Goal: Task Accomplishment & Management: Manage account settings

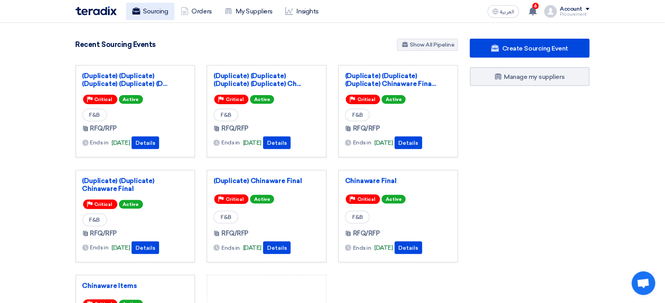
click at [155, 12] on link "Sourcing" at bounding box center [150, 11] width 48 height 17
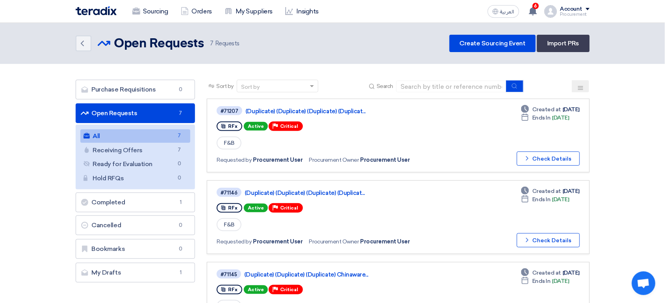
click at [158, 112] on link "Open Requests Open Requests 7" at bounding box center [136, 113] width 120 height 20
click at [349, 114] on link "(Duplicate) (Duplicate) (Duplicate) (Duplicat..." at bounding box center [344, 111] width 197 height 7
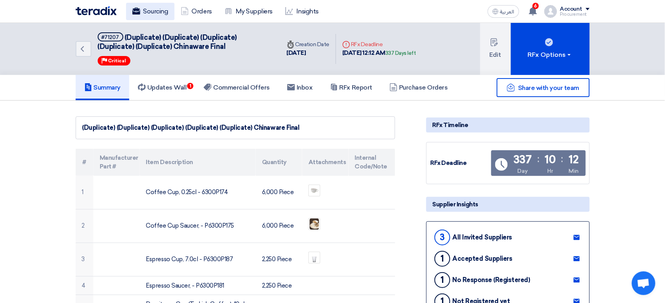
click at [153, 13] on link "Sourcing" at bounding box center [150, 11] width 48 height 17
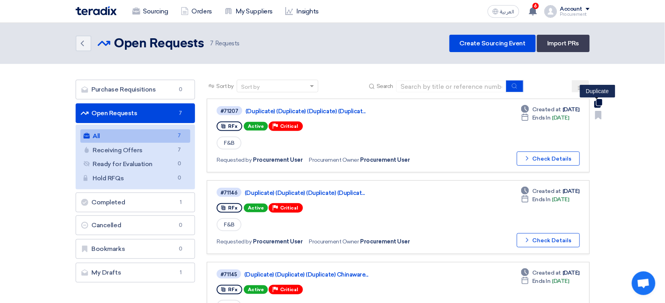
click at [600, 106] on use at bounding box center [598, 103] width 8 height 9
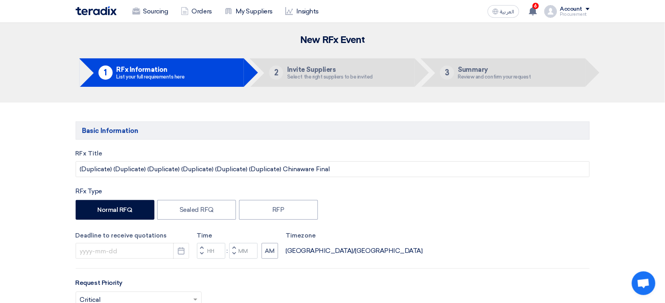
type input "[DATE]"
type input "12"
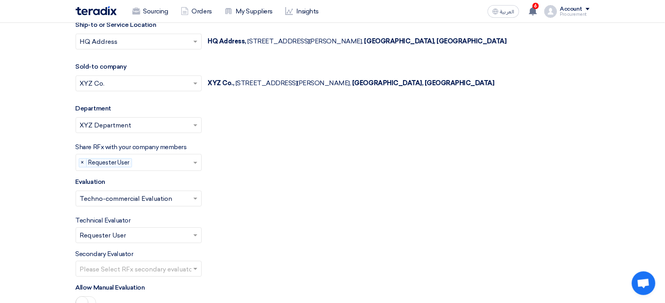
scroll to position [1474, 0]
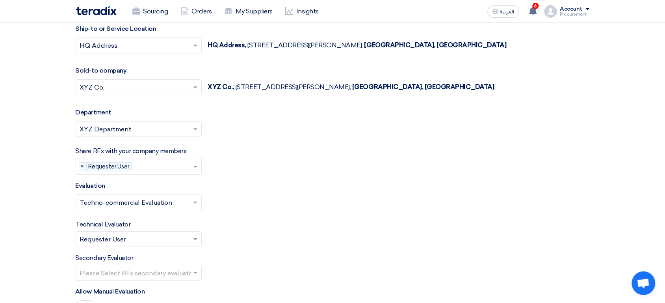
click at [109, 155] on label "Share RFx with your company members" at bounding box center [131, 150] width 111 height 9
click at [189, 168] on input "text" at bounding box center [164, 166] width 58 height 13
click at [224, 186] on div "Evaluation Select Evaluation... × Techno-commercial Evaluation ×" at bounding box center [333, 198] width 514 height 35
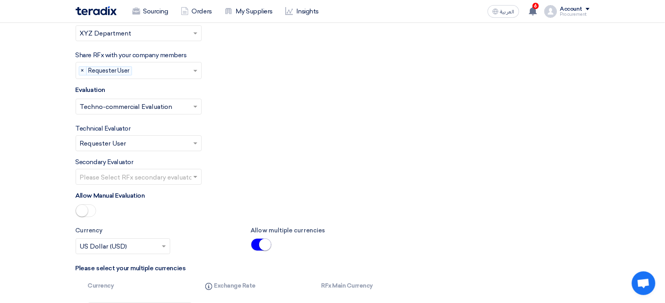
scroll to position [1565, 0]
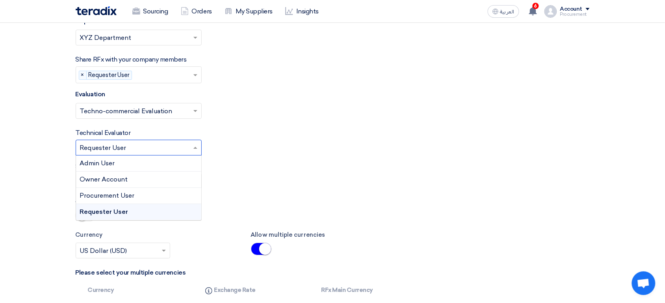
click at [160, 152] on input "text" at bounding box center [135, 148] width 110 height 13
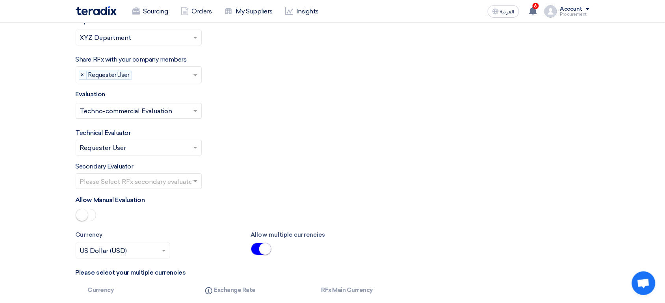
click at [245, 155] on div "Technical Evaluator Please Select RFx evaluator... × Requester User ×" at bounding box center [333, 141] width 514 height 27
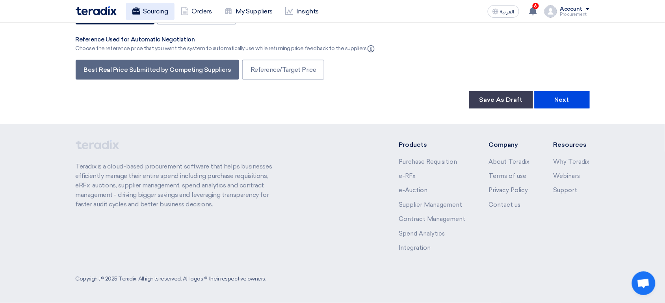
click at [158, 13] on link "Sourcing" at bounding box center [150, 11] width 48 height 17
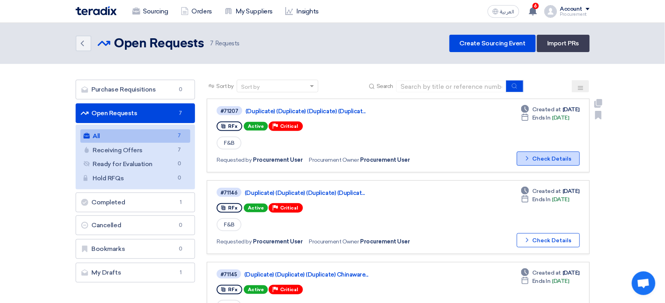
click at [549, 157] on button "Check details Check Details" at bounding box center [548, 158] width 63 height 14
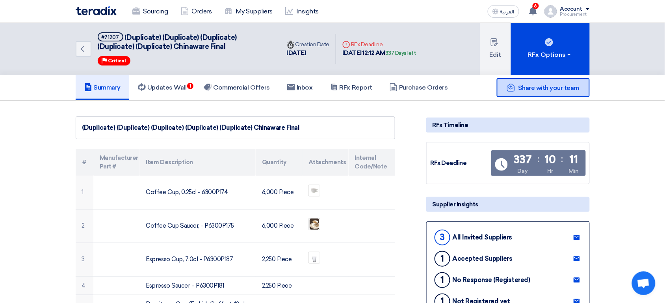
click at [549, 88] on span "Share with your team" at bounding box center [548, 87] width 61 height 7
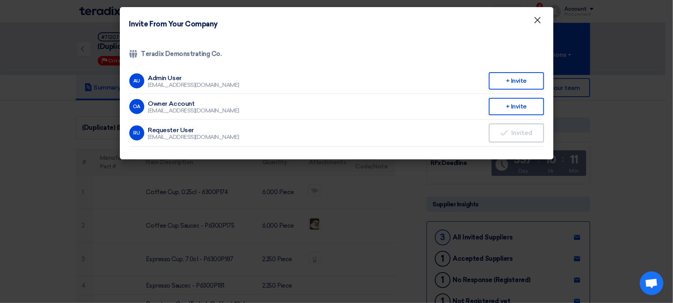
click at [540, 25] on span "×" at bounding box center [538, 22] width 8 height 16
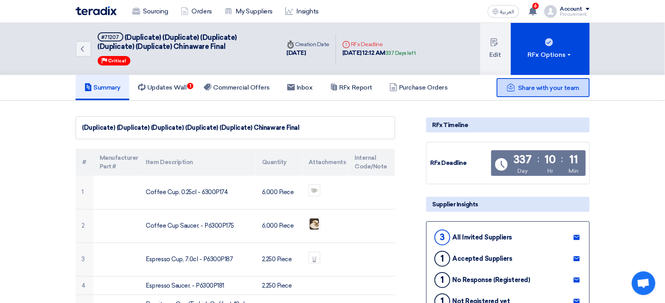
click at [537, 87] on span "Share with your team" at bounding box center [548, 87] width 61 height 7
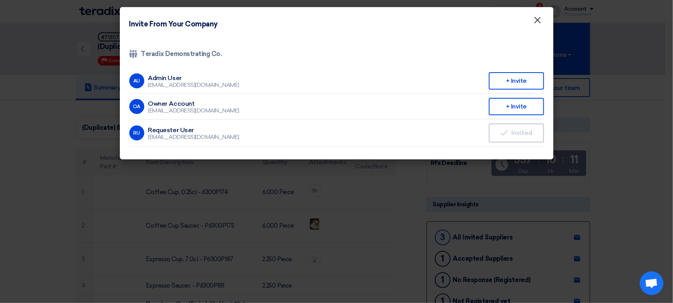
click at [539, 19] on span "×" at bounding box center [538, 22] width 8 height 16
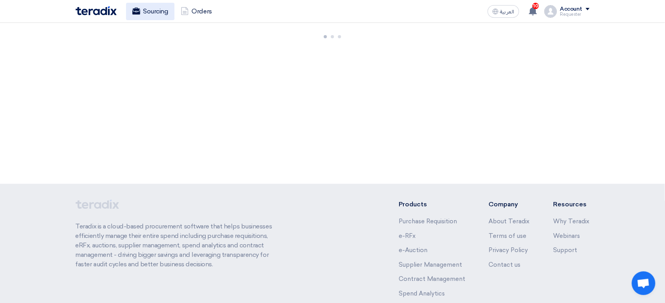
click at [151, 17] on link "Sourcing" at bounding box center [150, 11] width 48 height 17
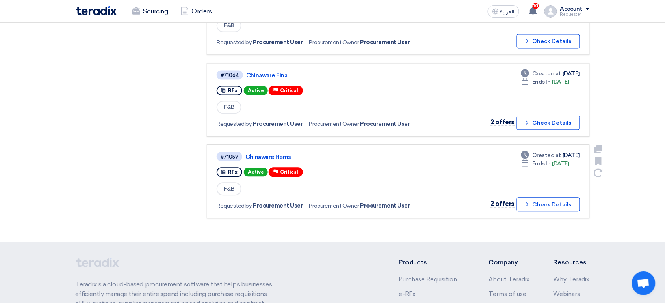
scroll to position [443, 0]
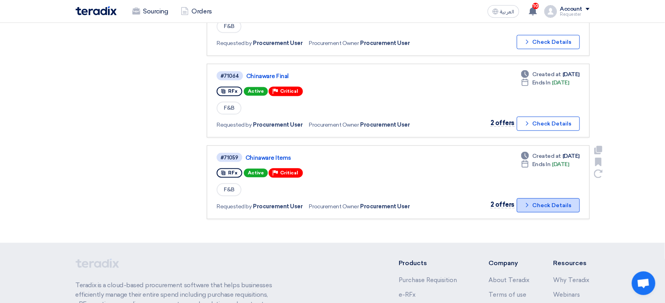
click at [552, 198] on button "Check details Check Details" at bounding box center [548, 205] width 63 height 14
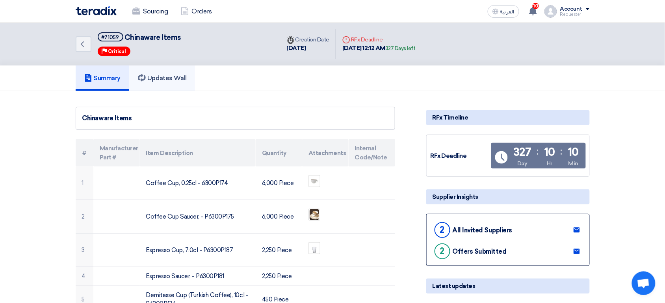
click at [177, 82] on link "Updates Wall" at bounding box center [162, 77] width 66 height 25
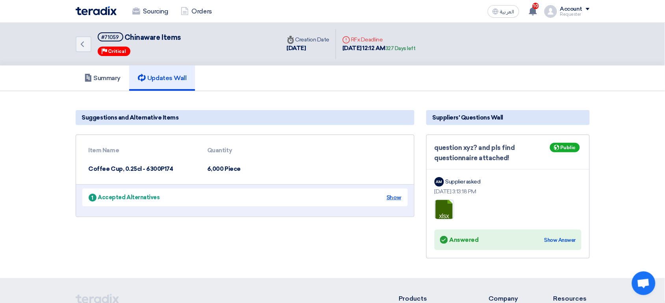
click at [395, 198] on div "Show" at bounding box center [394, 197] width 15 height 8
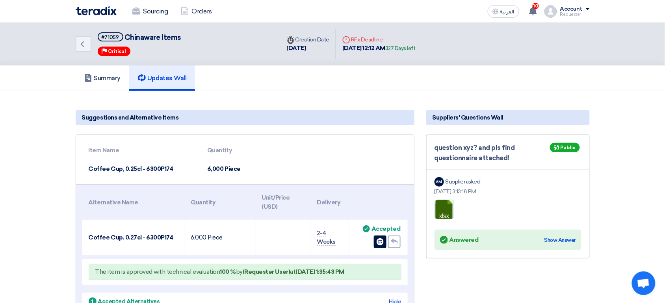
click at [142, 168] on td "Coffee Cup, 0.25cl - 6300P174" at bounding box center [141, 169] width 119 height 19
click at [102, 173] on td "Coffee Cup, 0.25cl - 6300P174" at bounding box center [141, 169] width 119 height 19
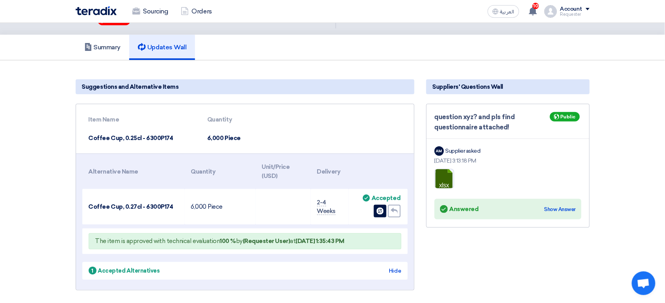
scroll to position [30, 0]
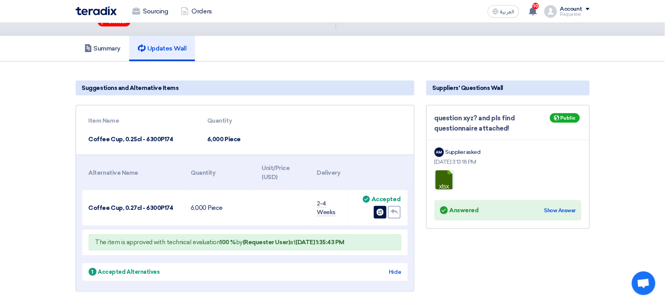
click at [133, 209] on span "Coffee Cup, 0.27cl - 6300P174" at bounding box center [131, 207] width 85 height 7
click at [375, 209] on div "Change item" at bounding box center [380, 212] width 13 height 13
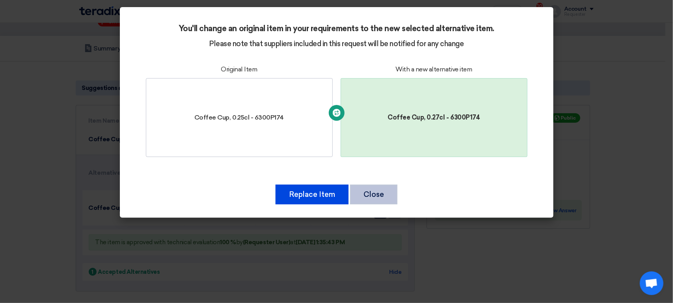
click at [378, 188] on button "Close" at bounding box center [373, 194] width 47 height 20
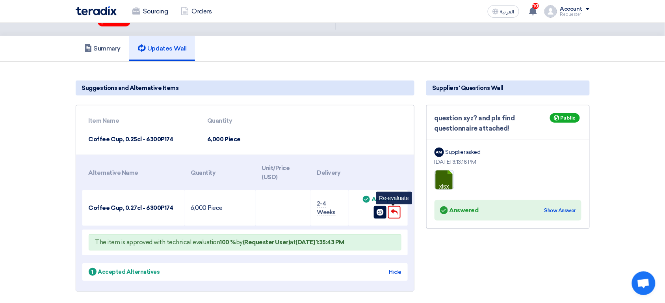
click at [393, 210] on use at bounding box center [394, 212] width 7 height 6
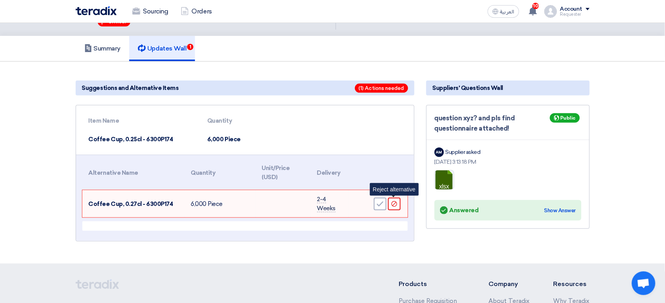
click at [399, 206] on div "Reject" at bounding box center [394, 204] width 13 height 13
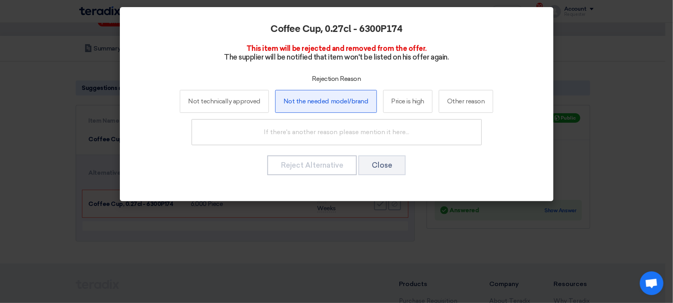
click at [330, 104] on label "Not the needed model/brand" at bounding box center [326, 101] width 102 height 23
click at [328, 104] on input "Not the needed model/brand" at bounding box center [325, 101] width 5 height 5
radio input "true"
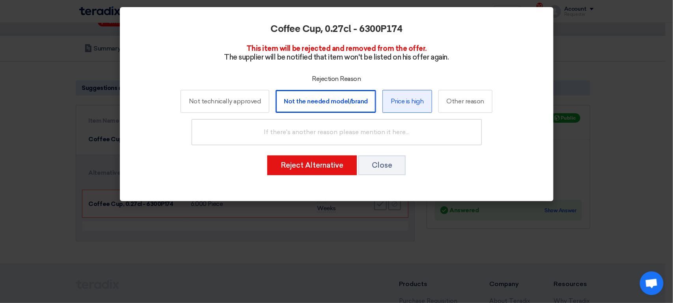
click at [412, 108] on label "Price is high" at bounding box center [407, 101] width 50 height 23
click at [410, 104] on input "Price is high" at bounding box center [406, 101] width 5 height 5
radio input "true"
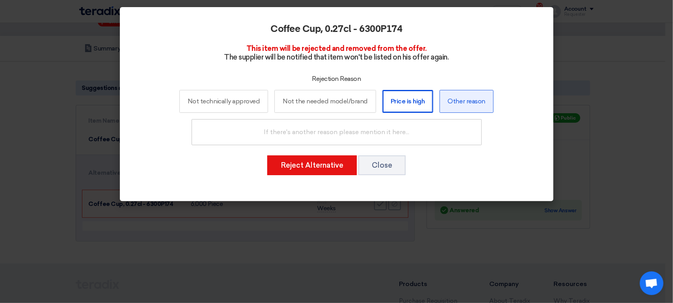
click at [460, 106] on label "Other reason" at bounding box center [467, 101] width 54 height 23
click at [464, 104] on input "Other reason" at bounding box center [466, 101] width 5 height 5
radio input "true"
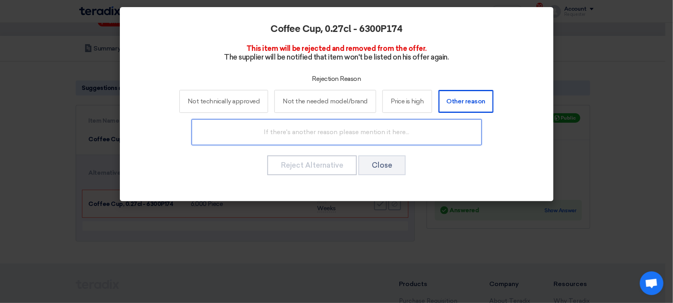
click at [369, 136] on input "text" at bounding box center [337, 132] width 290 height 26
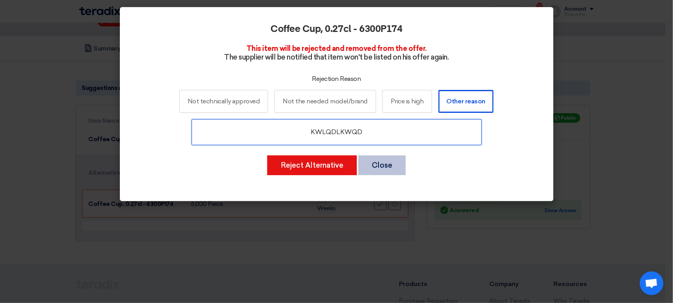
type input "KWLQDLKWQD"
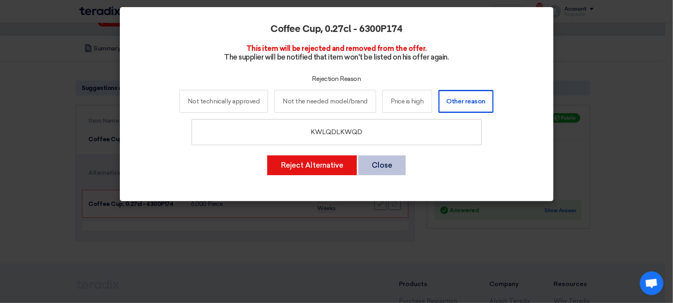
click at [365, 170] on button "Close" at bounding box center [381, 165] width 47 height 20
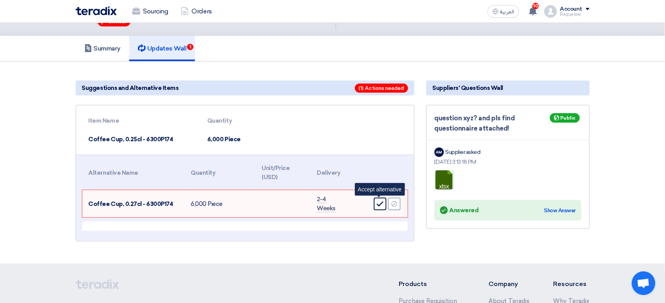
click at [377, 208] on div "Accept" at bounding box center [380, 204] width 13 height 13
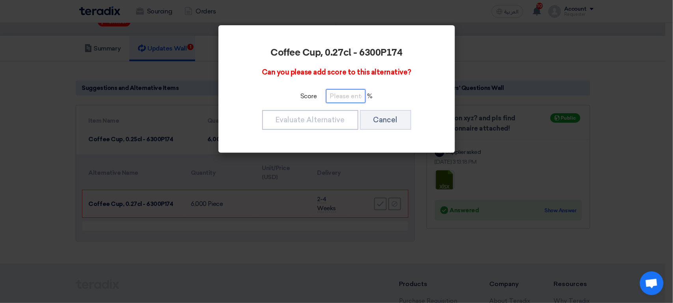
click at [352, 93] on input "number" at bounding box center [345, 96] width 39 height 14
type input "1"
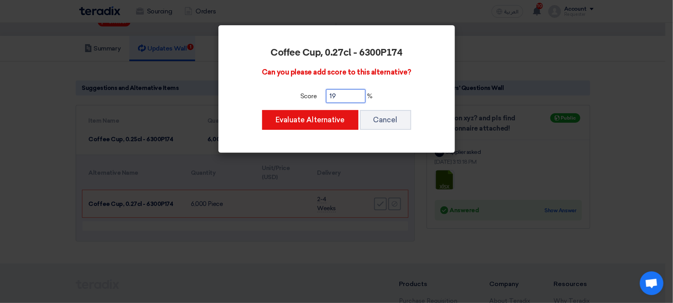
type input "1"
type input "90"
click at [389, 121] on button "Cancel" at bounding box center [385, 120] width 51 height 20
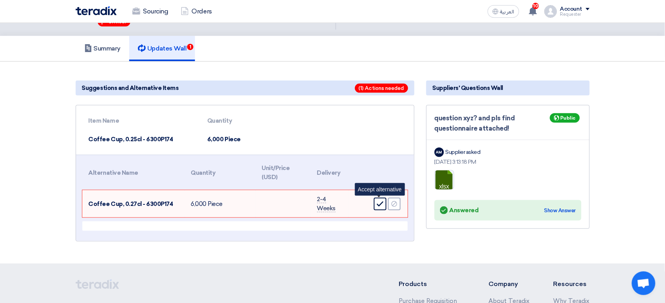
click at [378, 208] on div "Accept" at bounding box center [380, 204] width 13 height 13
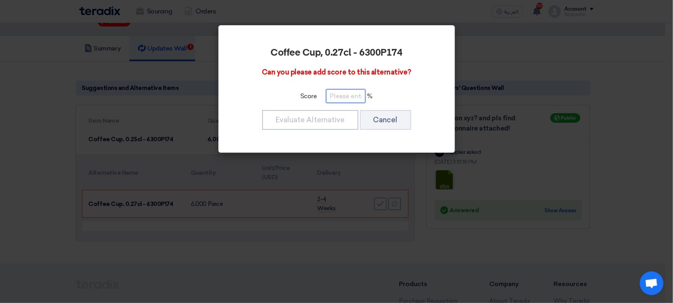
click at [353, 99] on input "number" at bounding box center [345, 96] width 39 height 14
click at [382, 118] on button "Cancel" at bounding box center [385, 120] width 51 height 20
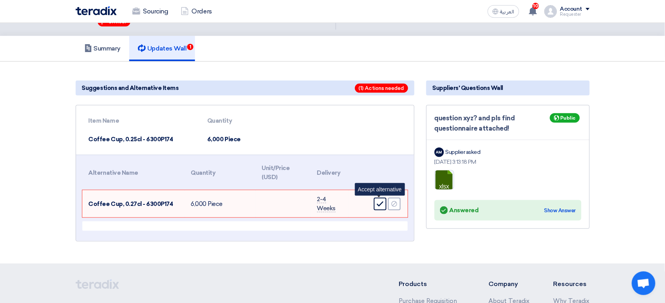
click at [378, 202] on icon "Accept" at bounding box center [380, 203] width 7 height 7
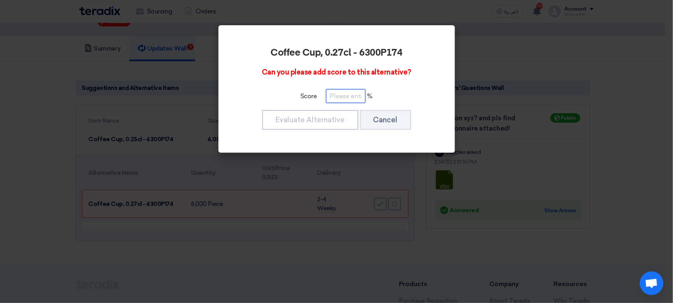
click at [350, 96] on input "number" at bounding box center [345, 96] width 39 height 14
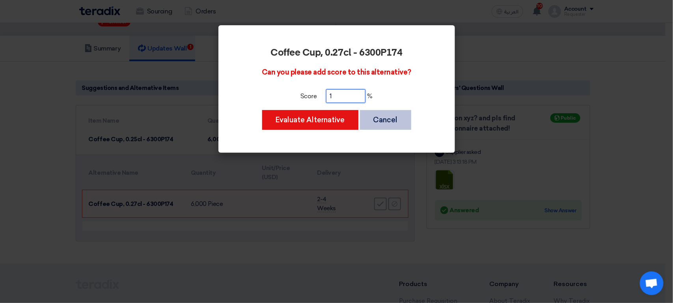
type input "1"
click at [376, 115] on button "Cancel" at bounding box center [385, 120] width 51 height 20
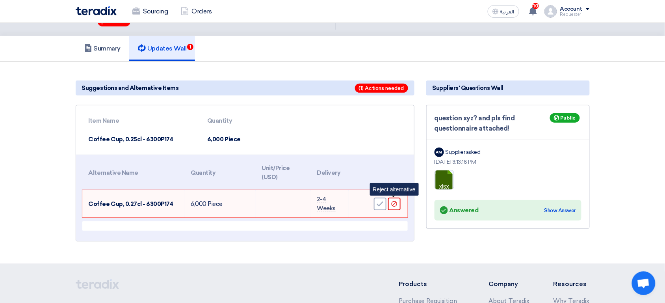
click at [396, 206] on div "Reject" at bounding box center [394, 204] width 13 height 13
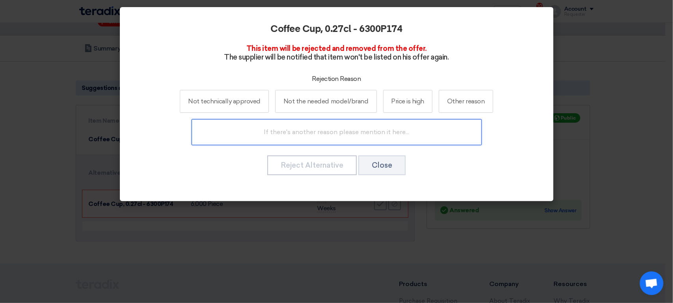
click at [346, 130] on input "text" at bounding box center [337, 132] width 290 height 26
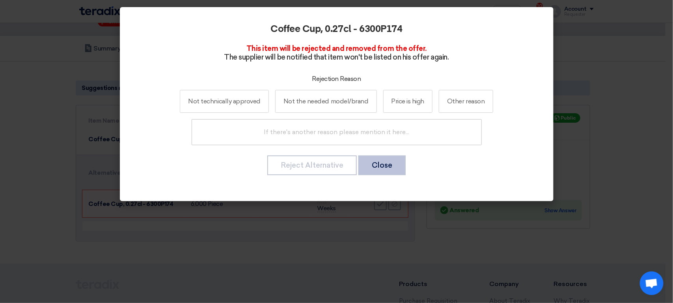
click at [379, 168] on button "Close" at bounding box center [381, 165] width 47 height 20
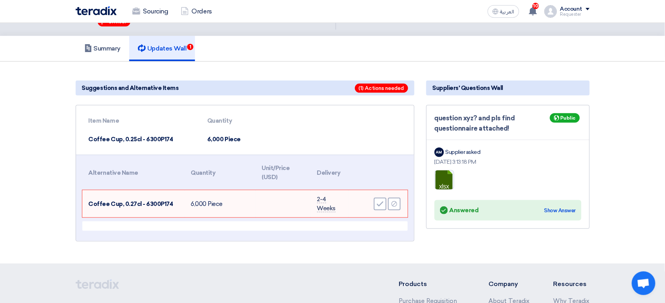
click at [130, 141] on td "Coffee Cup, 0.25cl - 6300P174" at bounding box center [141, 139] width 119 height 19
click at [132, 201] on span "Coffee Cup, 0.27cl - 6300P174" at bounding box center [131, 203] width 85 height 7
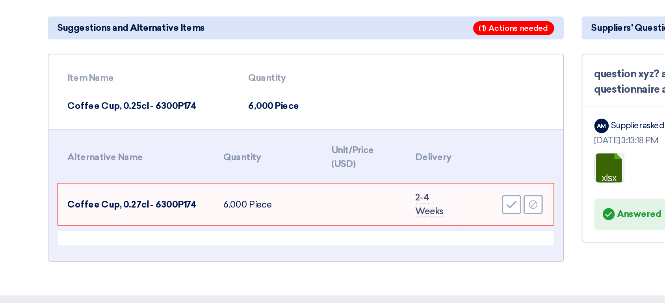
click at [132, 139] on td "Coffee Cup, 0.25cl - 6300P174" at bounding box center [141, 139] width 119 height 19
click at [130, 200] on span "Coffee Cup, 0.27cl - 6300P174" at bounding box center [131, 203] width 85 height 7
click at [130, 139] on td "Coffee Cup, 0.25cl - 6300P174" at bounding box center [141, 139] width 119 height 19
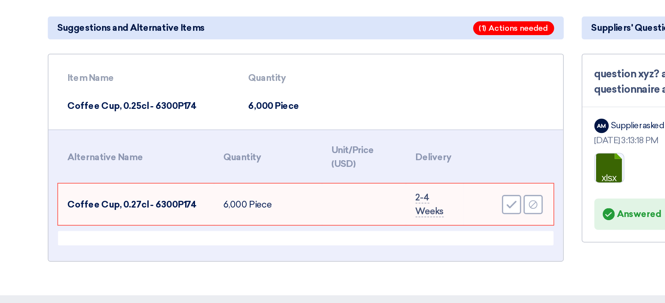
click at [130, 139] on td "Coffee Cup, 0.25cl - 6300P174" at bounding box center [141, 139] width 119 height 19
click at [130, 201] on span "Coffee Cup, 0.27cl - 6300P174" at bounding box center [131, 203] width 85 height 7
click at [131, 138] on td "Coffee Cup, 0.25cl - 6300P174" at bounding box center [141, 139] width 119 height 19
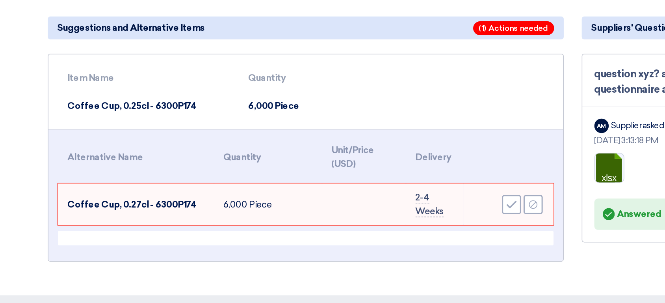
click at [132, 203] on span "Coffee Cup, 0.27cl - 6300P174" at bounding box center [131, 203] width 85 height 7
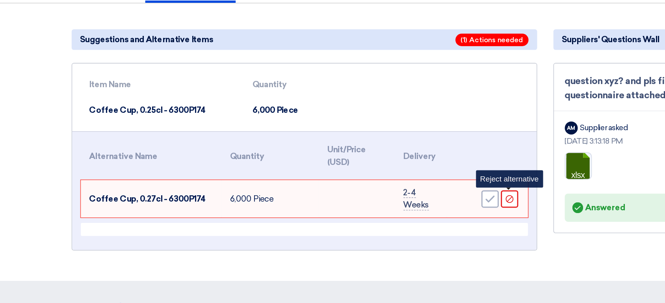
click at [397, 201] on use at bounding box center [394, 204] width 6 height 6
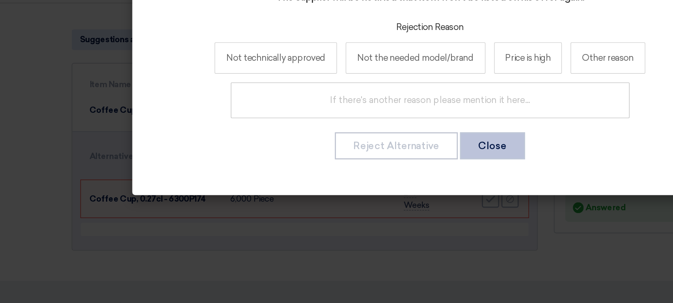
click at [376, 163] on button "Close" at bounding box center [381, 165] width 47 height 20
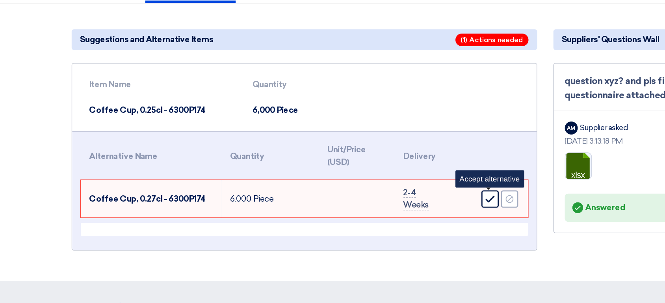
click at [378, 204] on use at bounding box center [380, 203] width 7 height 5
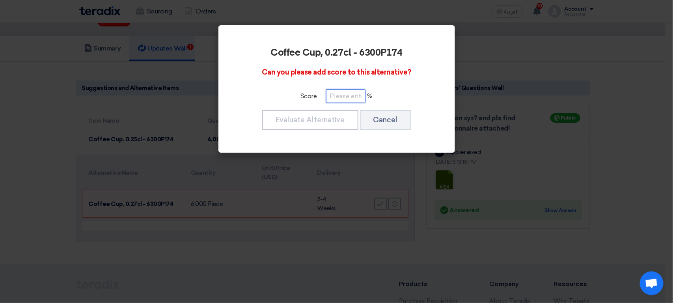
click at [339, 97] on input "number" at bounding box center [345, 96] width 39 height 14
type input "1"
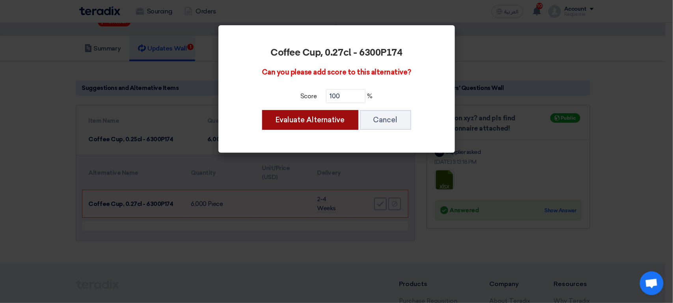
click at [325, 125] on button "Evaluate Alternative" at bounding box center [310, 120] width 96 height 20
click at [295, 121] on button "Evaluate Alternative" at bounding box center [310, 120] width 96 height 20
click at [293, 122] on button "Evaluate Alternative" at bounding box center [310, 120] width 96 height 20
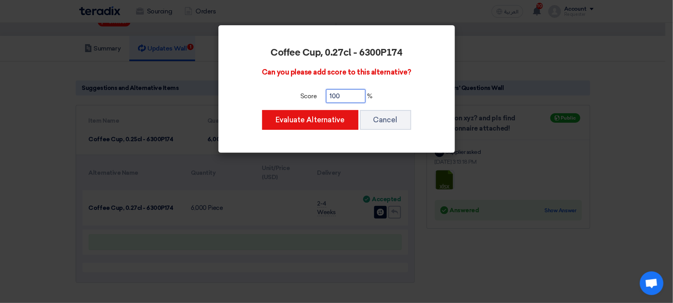
click at [350, 97] on input "100" at bounding box center [345, 96] width 39 height 14
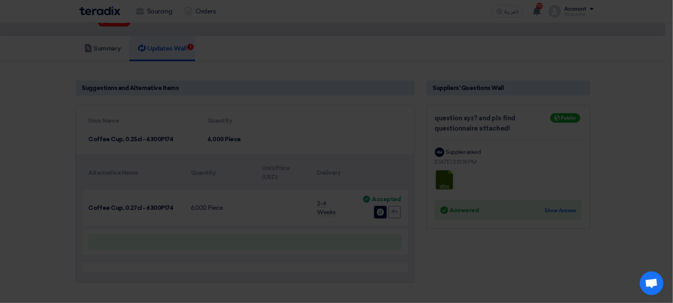
type input "1"
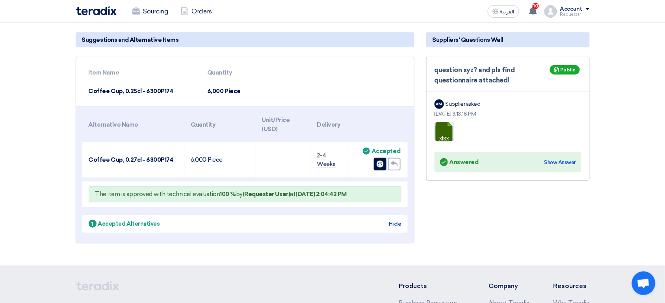
scroll to position [77, 0]
click at [165, 195] on span "The item is approved with technical evaluation 100 % by (Requester User) at Sep…" at bounding box center [221, 194] width 252 height 7
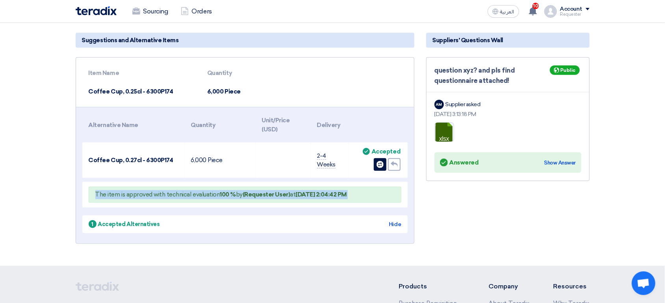
click at [165, 195] on span "The item is approved with technical evaluation 100 % by (Requester User) at Sep…" at bounding box center [221, 194] width 252 height 7
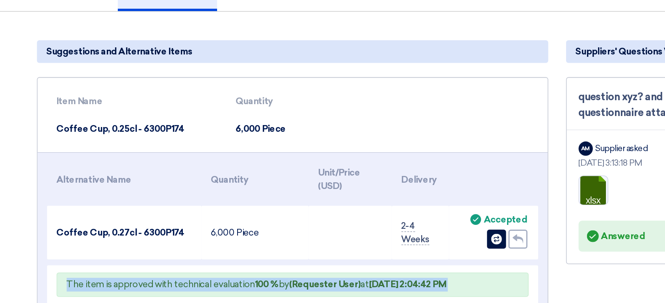
scroll to position [25, 0]
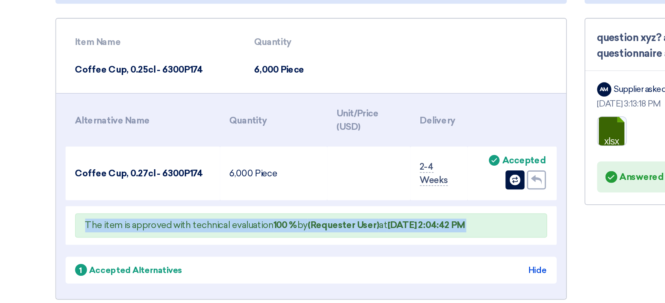
click at [173, 260] on table "Alternative Name Quantity Unit/Price (USD) Delivery Coffee Cup, 0.27cl - 6300P1…" at bounding box center [245, 212] width 326 height 104
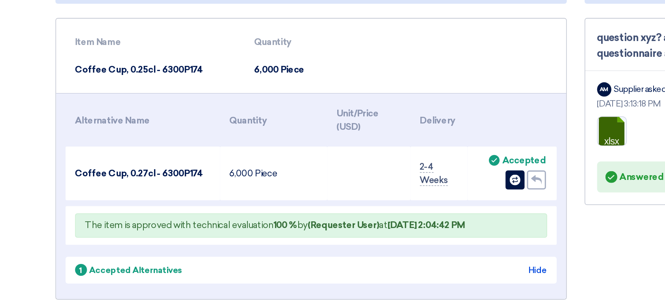
click at [262, 244] on b "(Requester User)" at bounding box center [266, 246] width 47 height 7
drag, startPoint x: 262, startPoint y: 244, endPoint x: 279, endPoint y: 244, distance: 16.6
click at [279, 244] on b "(Requester User)" at bounding box center [266, 246] width 47 height 7
click at [298, 246] on b "Sep 9, 2025, 2:04:42 PM" at bounding box center [321, 246] width 51 height 7
drag, startPoint x: 298, startPoint y: 246, endPoint x: 350, endPoint y: 245, distance: 51.3
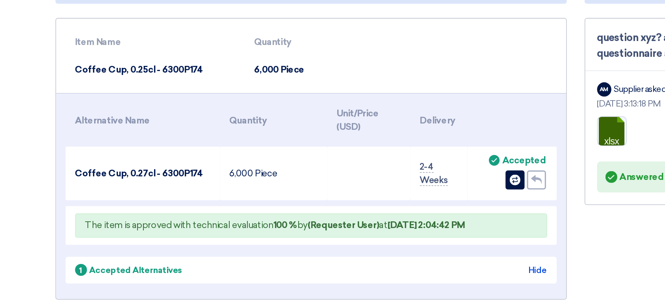
click at [347, 245] on b "Sep 9, 2025, 2:04:42 PM" at bounding box center [321, 246] width 51 height 7
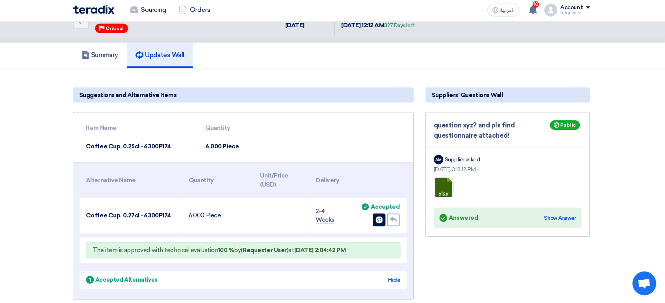
scroll to position [22, 0]
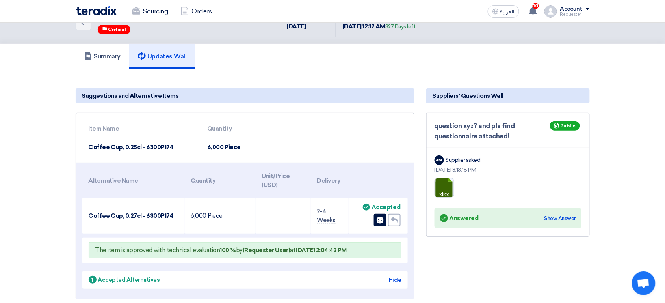
click at [302, 218] on td at bounding box center [283, 215] width 55 height 35
click at [104, 61] on link "Summary" at bounding box center [103, 56] width 54 height 25
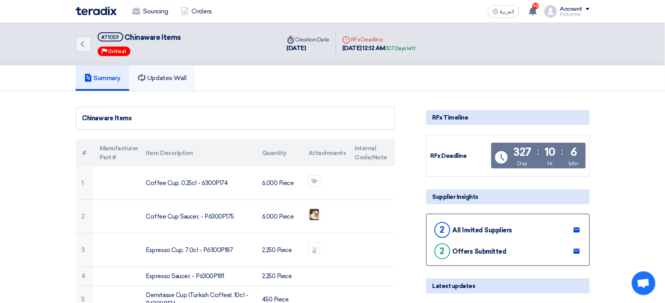
click at [175, 82] on link "Updates Wall" at bounding box center [162, 77] width 66 height 25
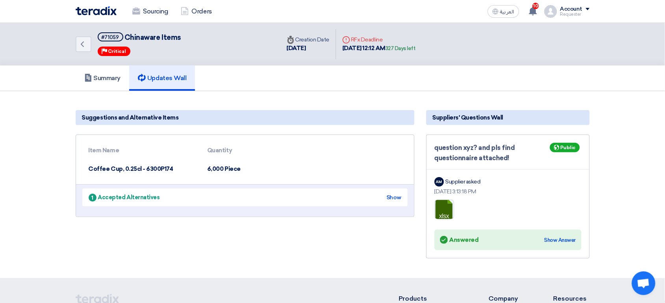
scroll to position [48, 0]
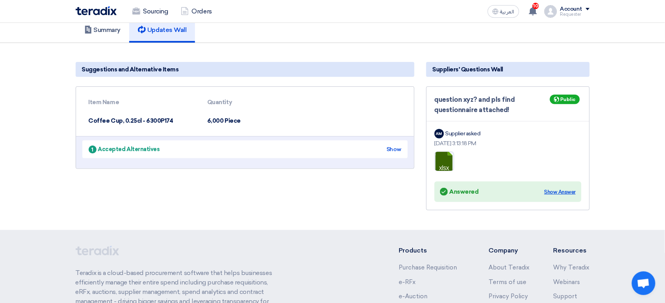
click at [558, 190] on div "Show Answer" at bounding box center [561, 192] width 32 height 8
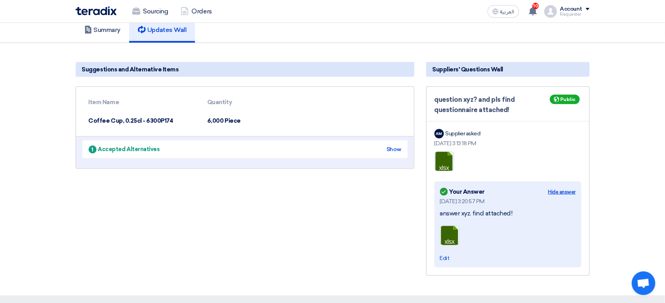
click at [559, 188] on div "Hide answer" at bounding box center [563, 192] width 28 height 8
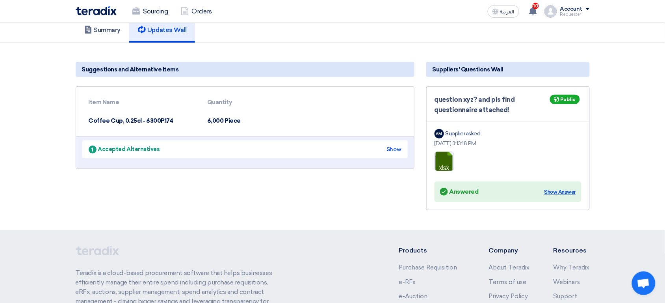
click at [564, 189] on div "Show Answer" at bounding box center [561, 192] width 32 height 8
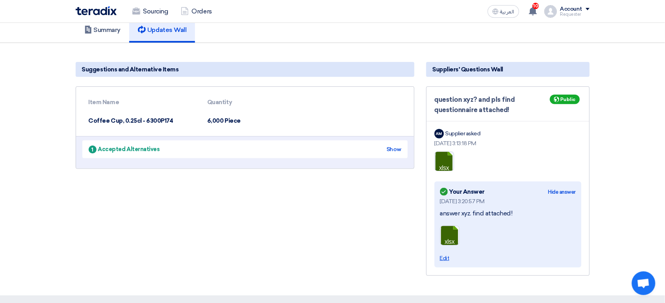
click at [444, 257] on span "Edit" at bounding box center [444, 258] width 9 height 7
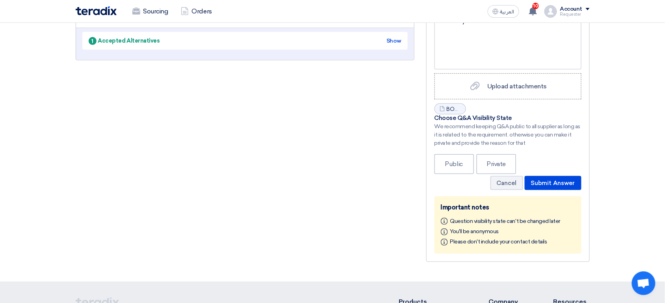
scroll to position [149, 0]
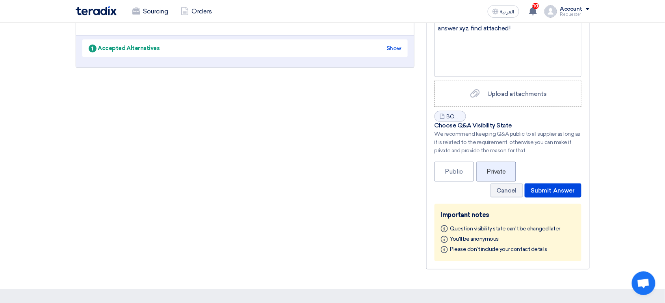
click at [493, 167] on label "Private" at bounding box center [496, 172] width 39 height 20
click at [462, 174] on label "Public" at bounding box center [454, 172] width 39 height 20
click at [492, 165] on label "Private" at bounding box center [496, 172] width 39 height 20
click at [466, 168] on label "Public" at bounding box center [454, 172] width 39 height 20
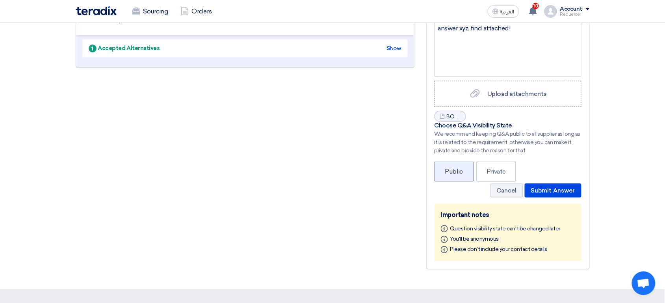
click at [465, 171] on label "Public" at bounding box center [454, 172] width 39 height 20
click at [498, 166] on label "Private" at bounding box center [496, 172] width 39 height 20
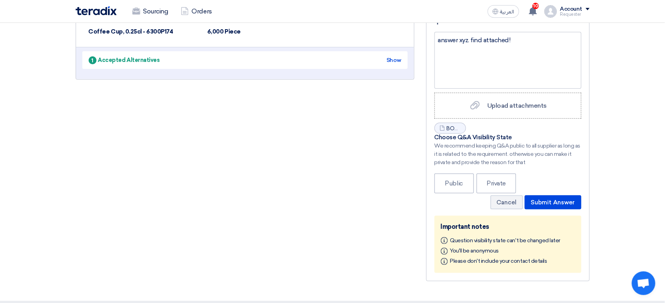
scroll to position [119, 0]
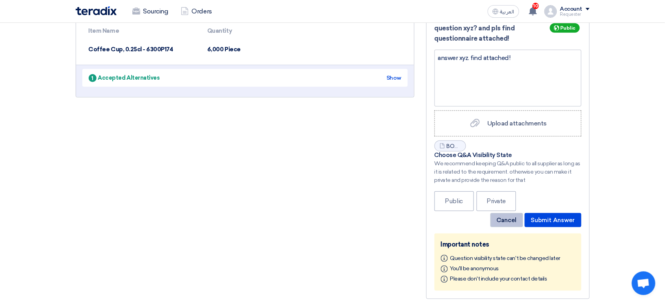
click at [503, 213] on button "Cancel" at bounding box center [507, 220] width 33 height 14
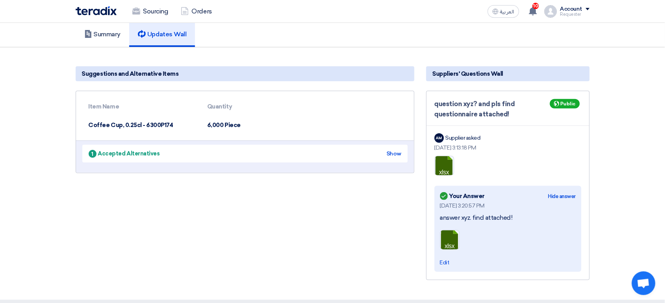
scroll to position [10, 0]
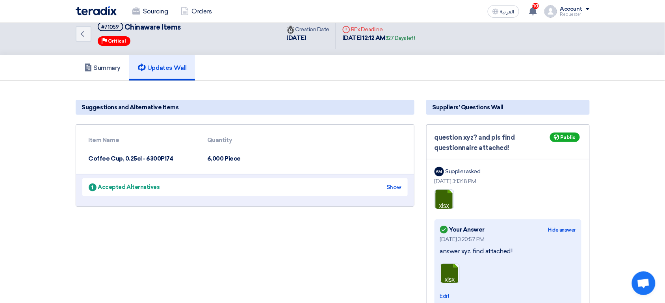
click at [567, 136] on span "Public" at bounding box center [568, 137] width 15 height 6
click at [475, 107] on span "Suppliers' Questions Wall" at bounding box center [468, 107] width 71 height 9
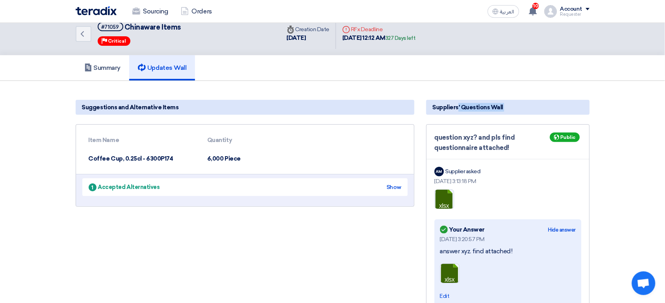
click at [475, 107] on span "Suppliers' Questions Wall" at bounding box center [468, 107] width 71 height 9
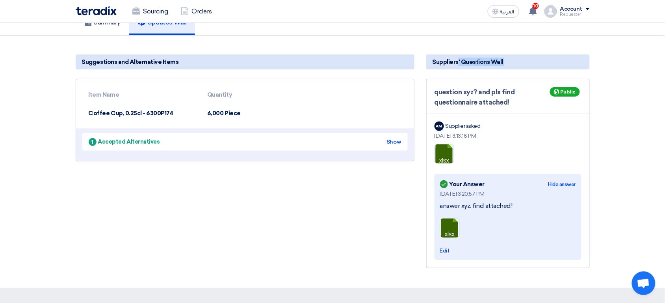
scroll to position [72, 0]
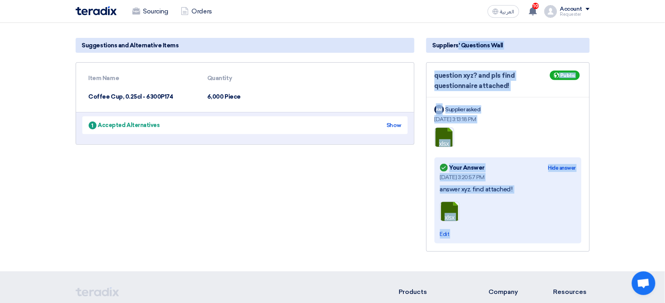
click at [519, 230] on div "Aug 14, 2025, 3:20:57 PM answer xyz. find attached! xlsx Edit" at bounding box center [508, 205] width 136 height 65
click at [502, 198] on ul "xlsx" at bounding box center [508, 212] width 136 height 28
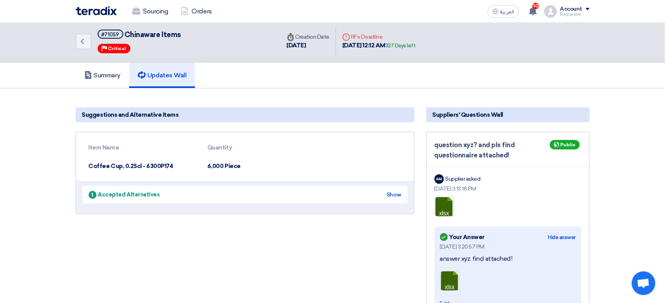
scroll to position [0, 0]
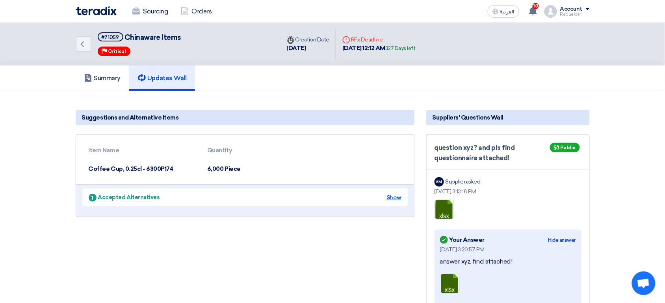
click at [393, 194] on div "Show" at bounding box center [394, 197] width 15 height 8
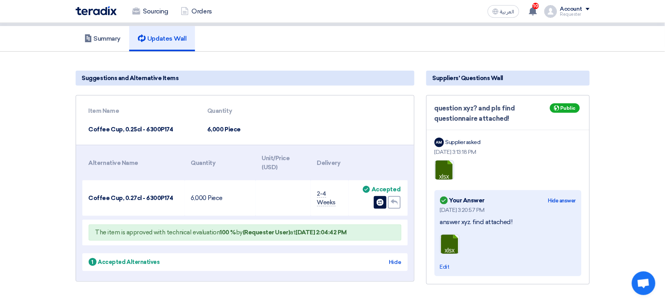
scroll to position [39, 0]
click at [106, 84] on h5 "Suggestions and Alternative Items" at bounding box center [245, 78] width 339 height 15
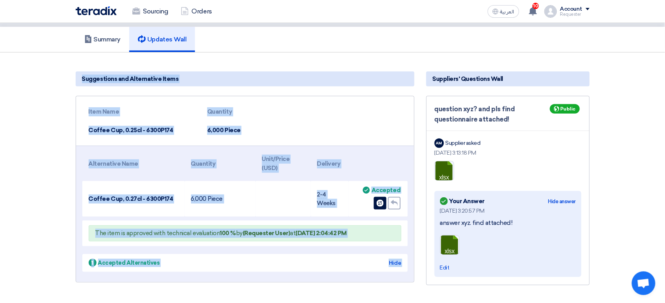
drag, startPoint x: 106, startPoint y: 84, endPoint x: 295, endPoint y: 278, distance: 270.7
click at [295, 278] on div "Suggestions and Alternative Items Item Name Quantity Coffee Cup, 0.25cl - 6300P…" at bounding box center [245, 178] width 351 height 221
click at [299, 272] on div "Swipe left to show the rest of the table Alternative Name Quantity Unit/Price (…" at bounding box center [245, 213] width 338 height 136
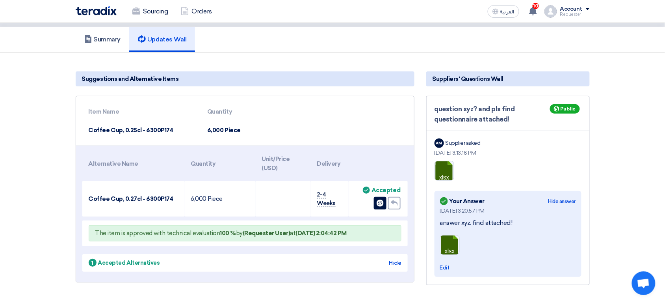
click at [328, 204] on span "2-4 Weeks" at bounding box center [326, 199] width 19 height 17
click at [124, 198] on span "Coffee Cup, 0.27cl - 6300P174" at bounding box center [131, 198] width 85 height 7
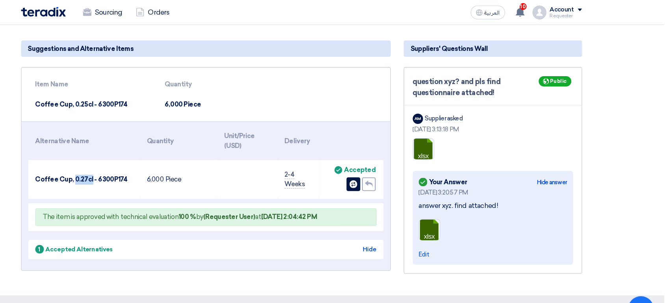
scroll to position [73, 0]
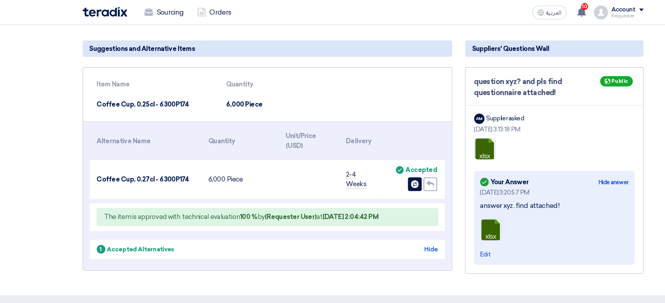
click at [110, 166] on span "Coffee Cup, 0.27cl - 6300P174" at bounding box center [131, 164] width 85 height 7
drag, startPoint x: 110, startPoint y: 166, endPoint x: 333, endPoint y: 156, distance: 222.6
click at [333, 156] on tr "Coffee Cup, 0.27cl - 6300P174 6,000 Piece 2-4 Weeks Accept Accepted" at bounding box center [245, 164] width 326 height 35
click at [189, 172] on td "6,000 Piece" at bounding box center [220, 164] width 71 height 35
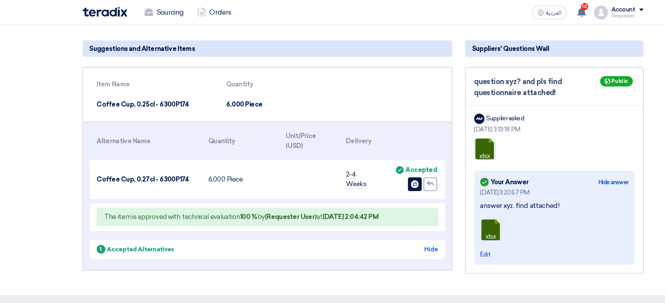
click at [331, 158] on td "2-4 Weeks" at bounding box center [330, 164] width 38 height 35
drag, startPoint x: 331, startPoint y: 158, endPoint x: 315, endPoint y: 171, distance: 21.1
click at [315, 171] on td "2-4 Weeks" at bounding box center [330, 164] width 38 height 35
click at [312, 159] on td "2-4 Weeks" at bounding box center [330, 164] width 38 height 35
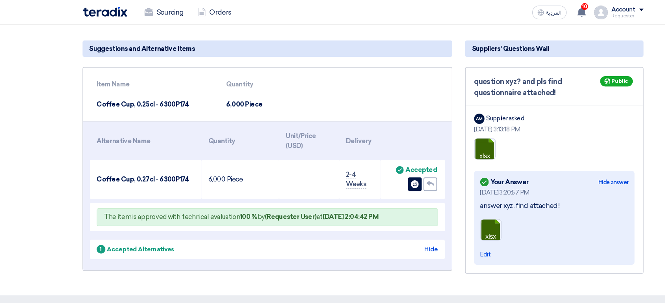
click at [94, 78] on th "Item Name" at bounding box center [141, 77] width 119 height 19
drag, startPoint x: 94, startPoint y: 78, endPoint x: 358, endPoint y: 93, distance: 264.6
click at [358, 93] on table "Item Name Quantity Coffee Cup, 0.25cl - 6300P174 6,000 Piece" at bounding box center [245, 86] width 326 height 37
click at [113, 136] on th "Alternative Name" at bounding box center [133, 129] width 102 height 27
drag, startPoint x: 113, startPoint y: 136, endPoint x: 350, endPoint y: 166, distance: 238.3
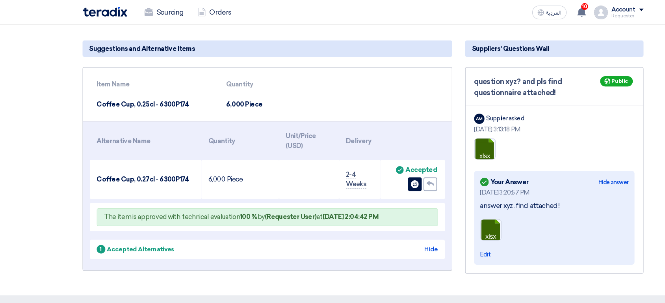
click at [350, 166] on table "Alternative Name Quantity Unit/Price (USD) Delivery Coffee Cup, 0.27cl - 6300P1…" at bounding box center [245, 164] width 326 height 104
click at [350, 166] on td "Accept Accepted Undo Change item" at bounding box center [378, 164] width 59 height 35
click at [383, 169] on use at bounding box center [380, 168] width 7 height 7
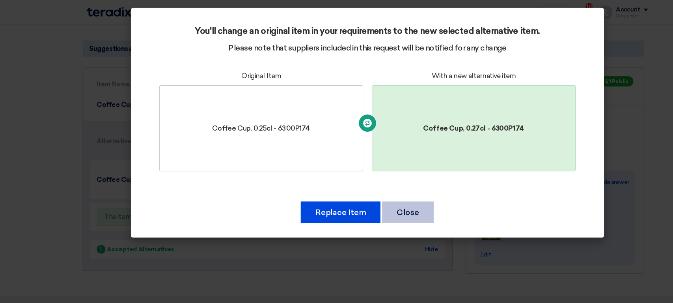
click at [370, 193] on button "Close" at bounding box center [373, 194] width 47 height 20
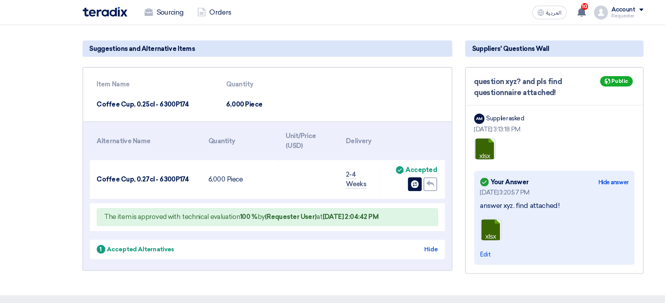
click at [101, 96] on td "Coffee Cup, 0.25cl - 6300P174" at bounding box center [141, 96] width 119 height 19
click at [103, 96] on td "Coffee Cup, 0.25cl - 6300P174" at bounding box center [141, 96] width 119 height 19
click at [101, 166] on span "Coffee Cup, 0.27cl - 6300P174" at bounding box center [131, 164] width 85 height 7
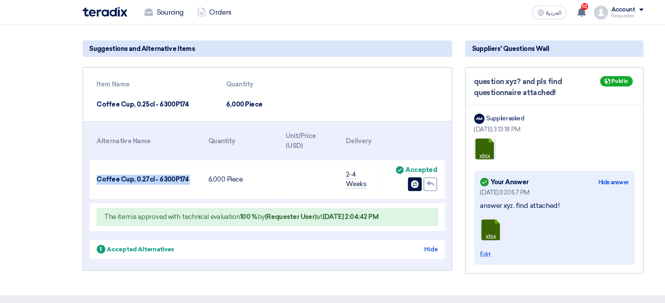
click at [101, 166] on span "Coffee Cup, 0.27cl - 6300P174" at bounding box center [131, 164] width 85 height 7
click at [124, 171] on td "Coffee Cup, 0.27cl - 6300P174" at bounding box center [133, 164] width 102 height 35
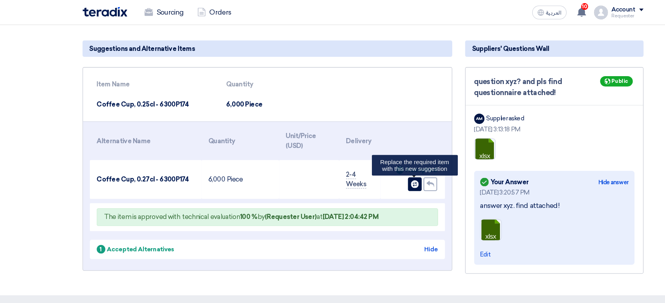
click at [380, 171] on use at bounding box center [380, 168] width 7 height 7
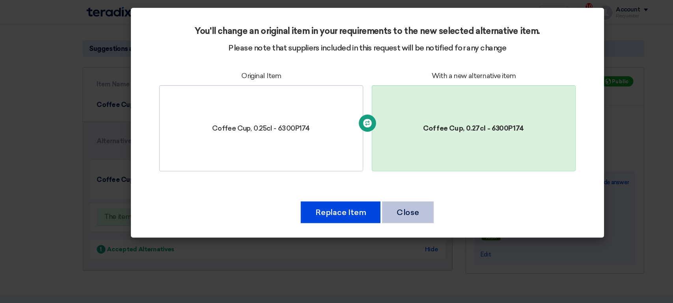
click at [375, 189] on button "Close" at bounding box center [373, 194] width 47 height 20
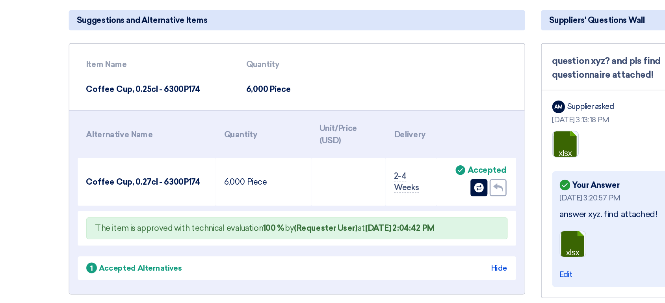
click at [131, 164] on span "Coffee Cup, 0.27cl - 6300P174" at bounding box center [131, 164] width 85 height 7
click at [128, 96] on td "Coffee Cup, 0.25cl - 6300P174" at bounding box center [141, 96] width 119 height 19
click at [129, 162] on span "Coffee Cup, 0.27cl - 6300P174" at bounding box center [131, 164] width 85 height 7
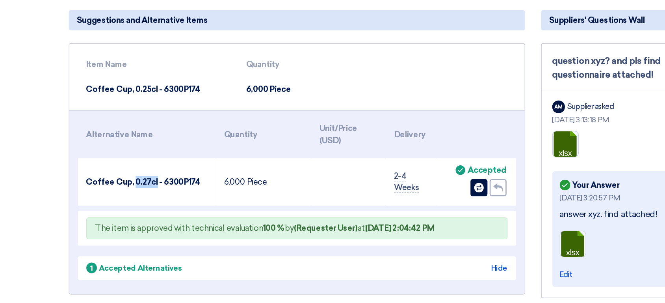
click at [129, 162] on span "Coffee Cup, 0.27cl - 6300P174" at bounding box center [131, 164] width 85 height 7
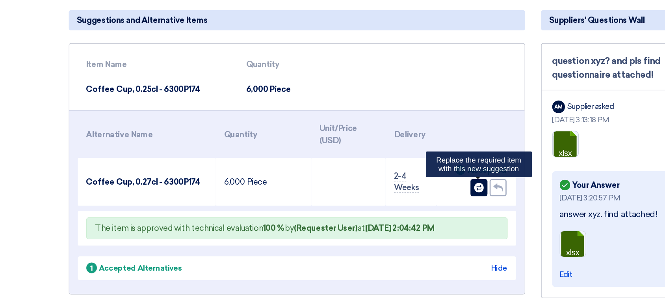
click at [382, 170] on use at bounding box center [380, 168] width 7 height 7
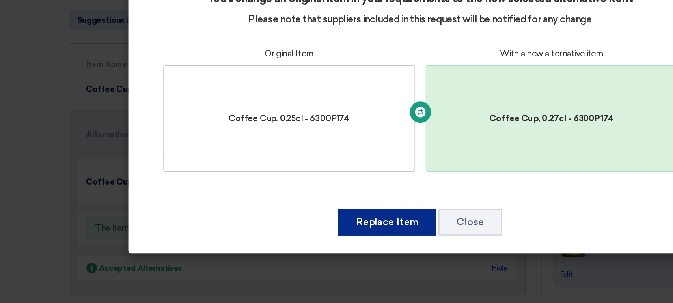
click at [311, 199] on button "Replace Item" at bounding box center [312, 194] width 73 height 20
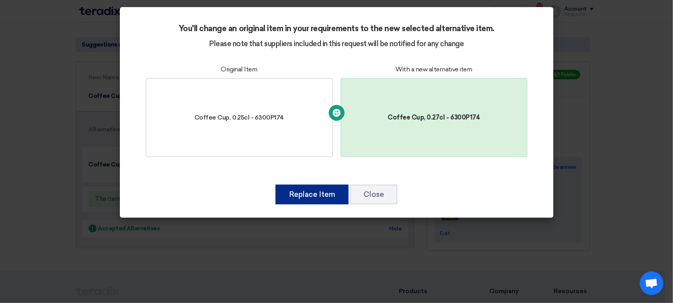
click at [311, 192] on button "Replace Item" at bounding box center [312, 194] width 73 height 20
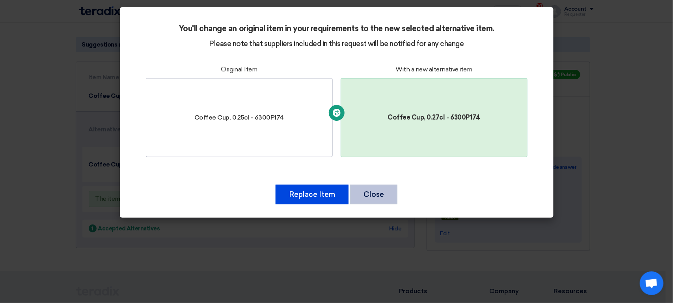
click at [373, 195] on button "Close" at bounding box center [373, 194] width 47 height 20
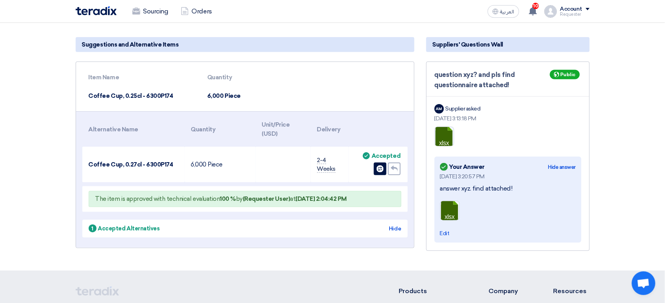
scroll to position [0, 0]
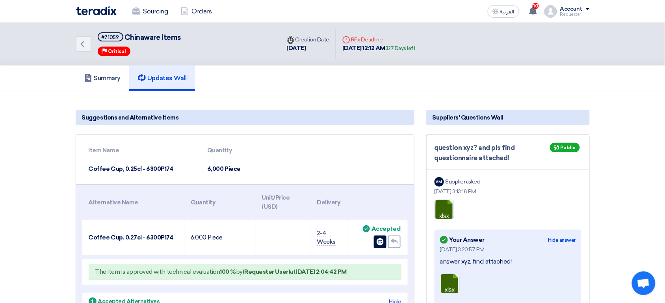
click at [184, 81] on h5 "Updates Wall" at bounding box center [162, 78] width 48 height 8
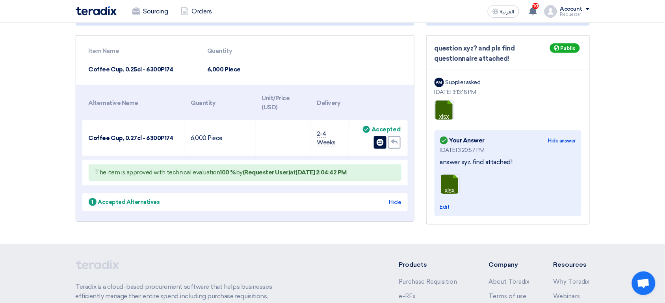
scroll to position [74, 0]
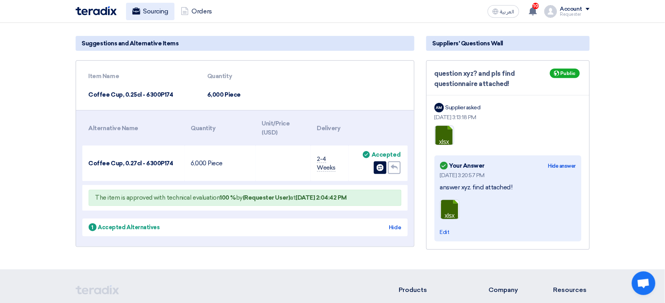
click at [160, 12] on link "Sourcing" at bounding box center [150, 11] width 48 height 17
